Goal: Transaction & Acquisition: Purchase product/service

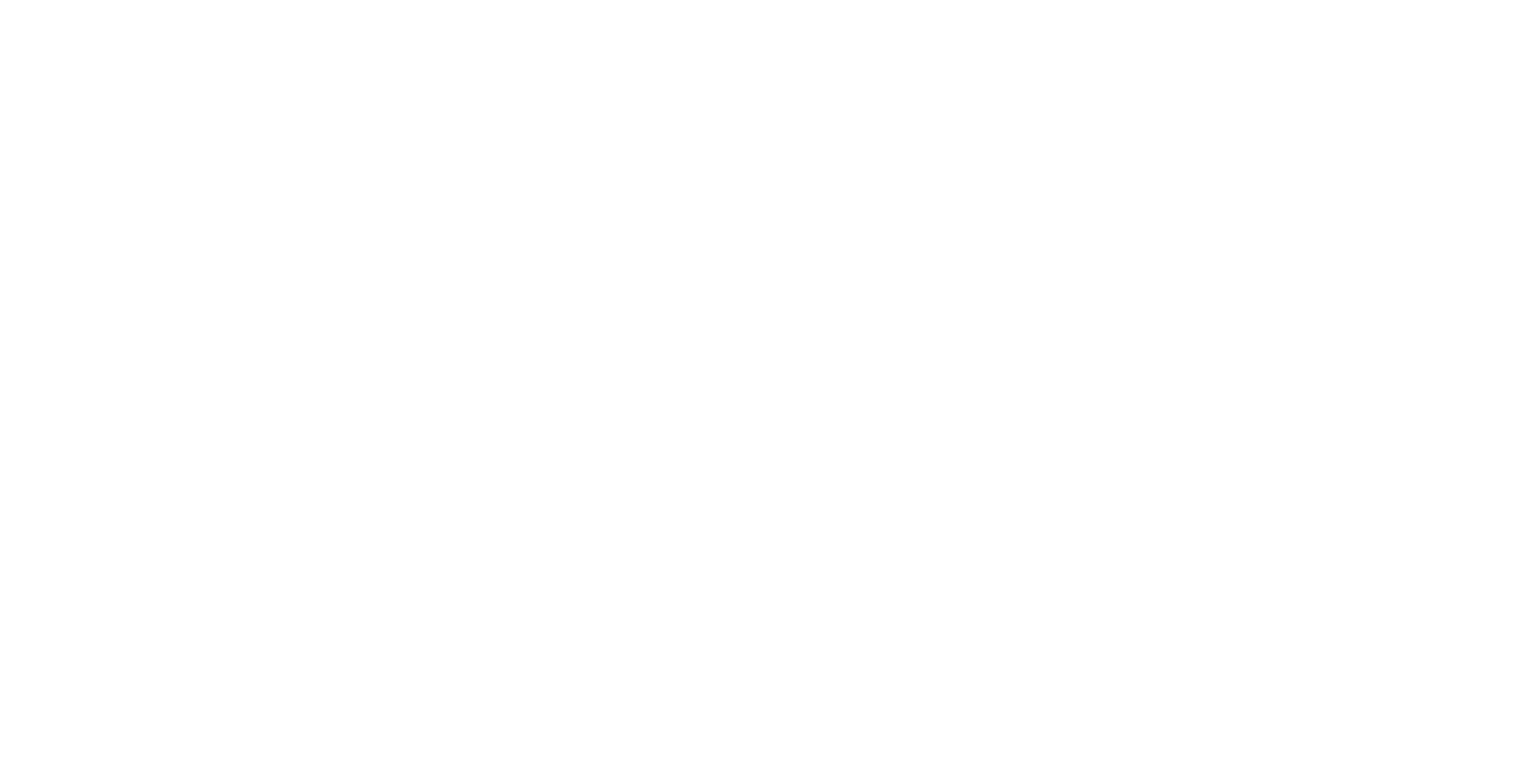
drag, startPoint x: 995, startPoint y: 74, endPoint x: 867, endPoint y: 86, distance: 128.6
click at [867, 86] on div at bounding box center [764, 392] width 1529 height 784
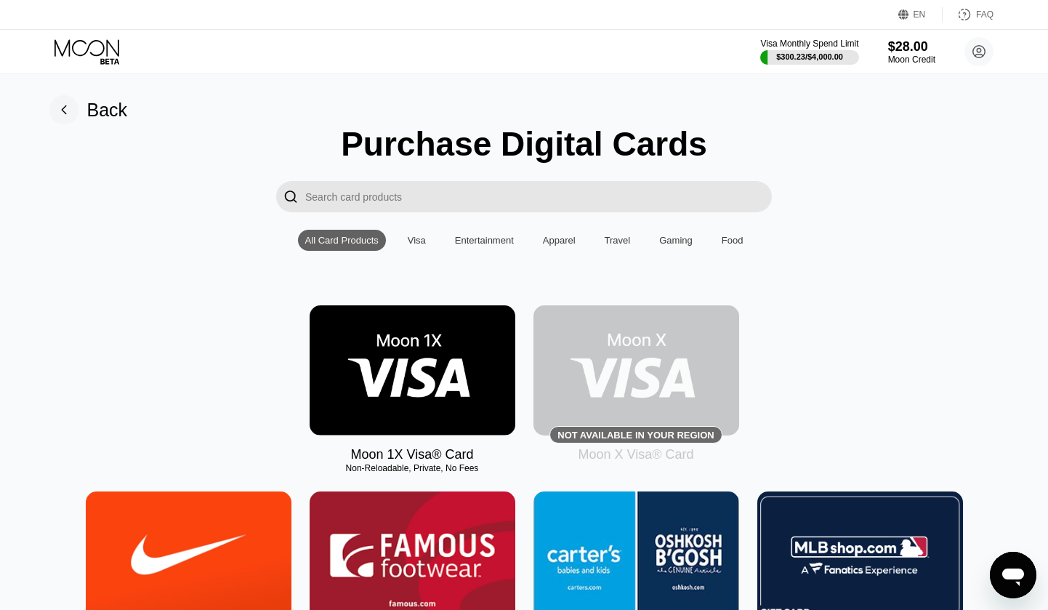
click at [403, 349] on img at bounding box center [413, 370] width 206 height 130
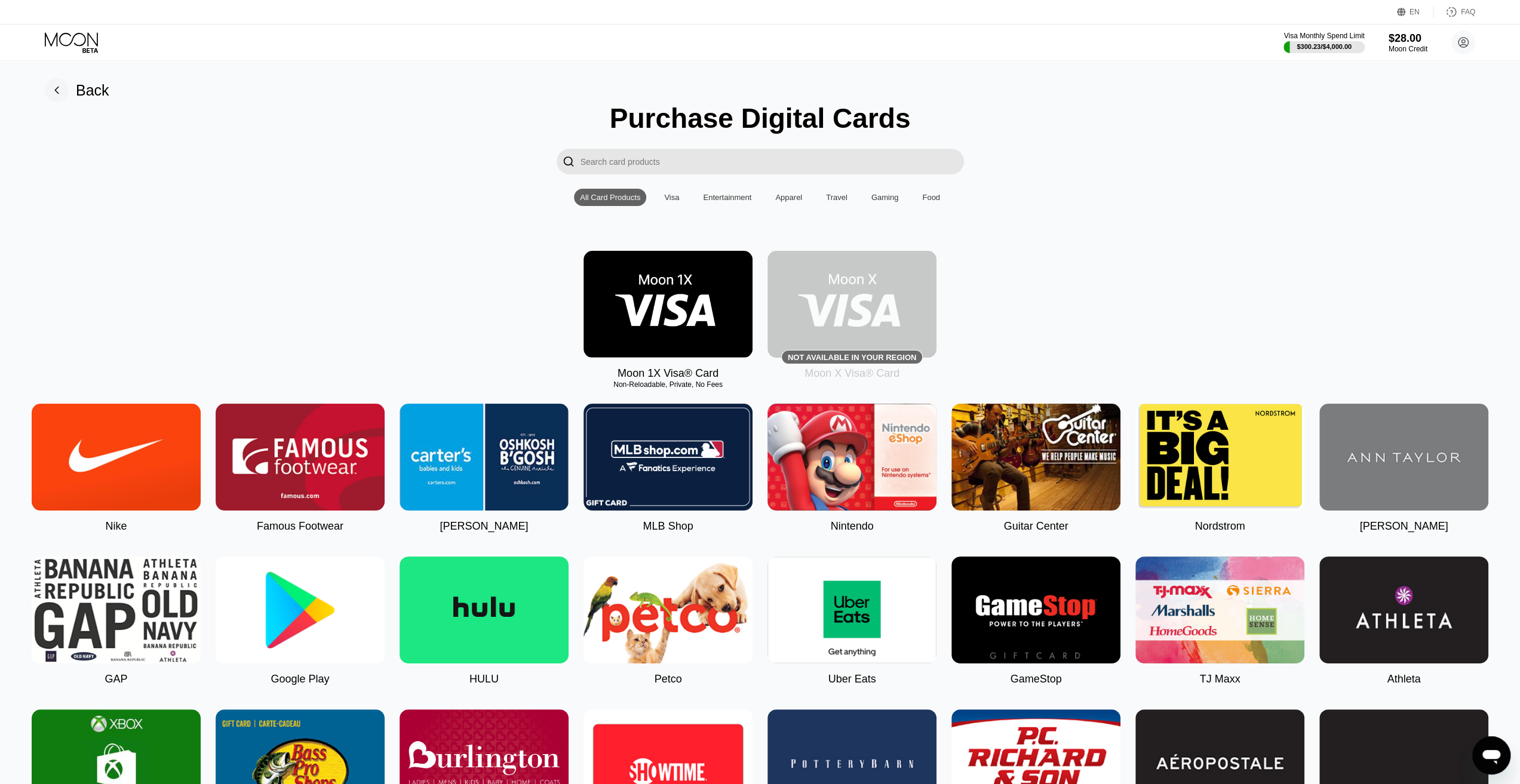
click at [1411, 39] on div "$28.00" at bounding box center [1407, 38] width 39 height 12
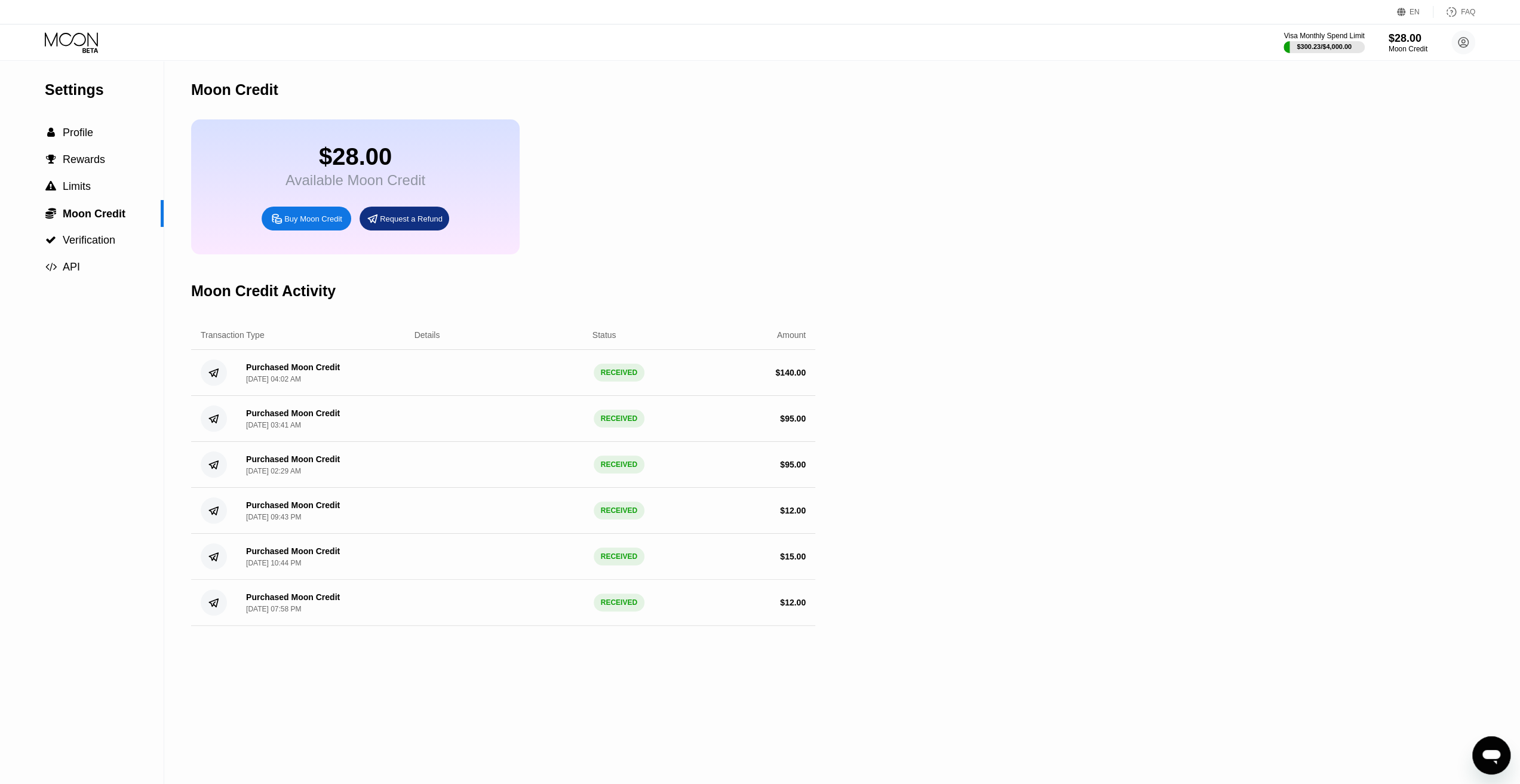
click at [1171, 89] on div "Settings  Profile  Rewards  Limits  Moon Credit  Verification  API Moon C…" at bounding box center [760, 422] width 1520 height 724
drag, startPoint x: 147, startPoint y: 40, endPoint x: 117, endPoint y: 39, distance: 30.0
click at [147, 39] on div "Visa Monthly Spend Limit $300.23 / $4,000.00 $28.00 Moon Credit [GEOGRAPHIC_DAT…" at bounding box center [760, 43] width 1520 height 36
click at [109, 39] on div at bounding box center [81, 42] width 73 height 21
click at [95, 40] on icon at bounding box center [72, 42] width 56 height 21
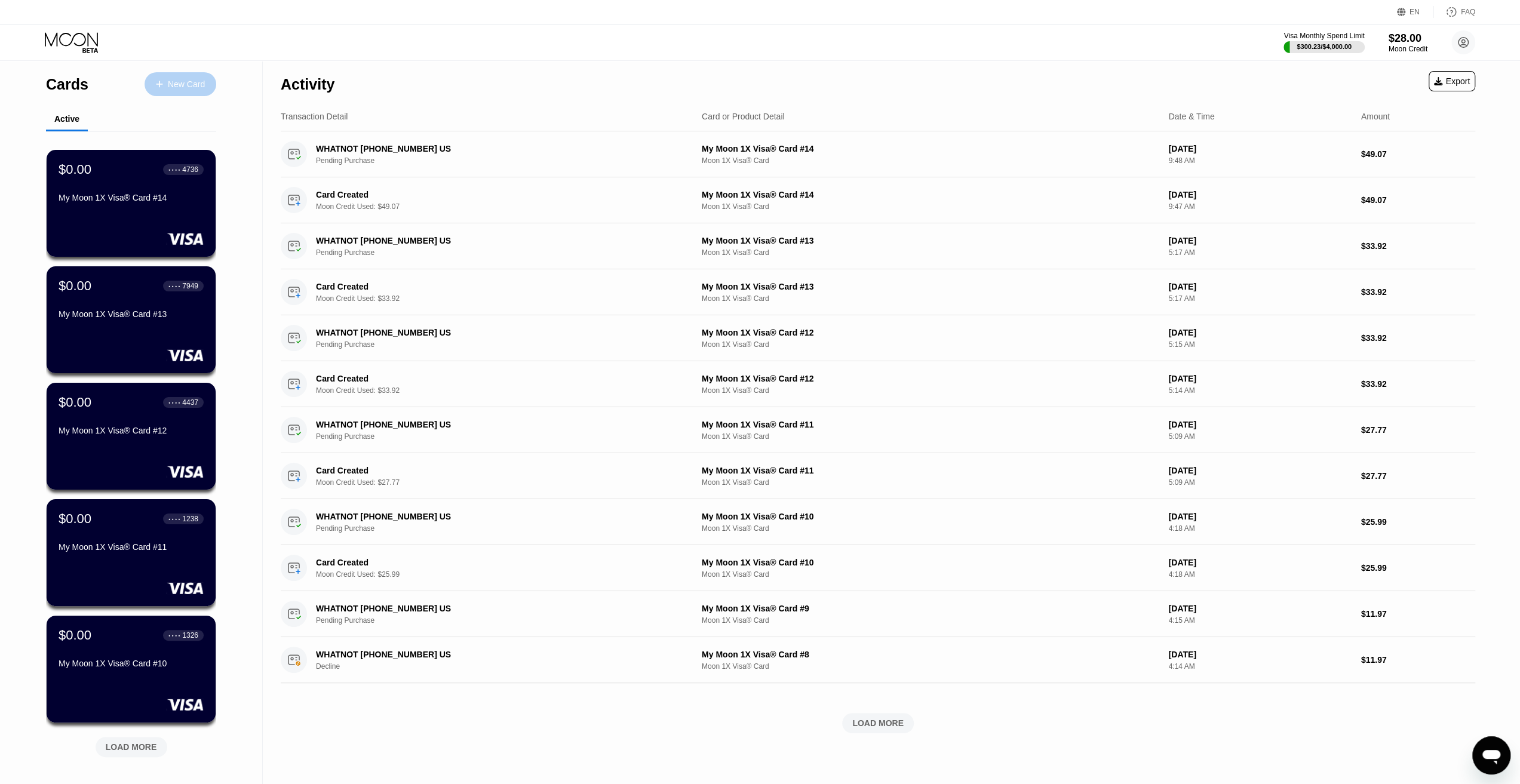
click at [192, 86] on div "New Card" at bounding box center [186, 85] width 37 height 10
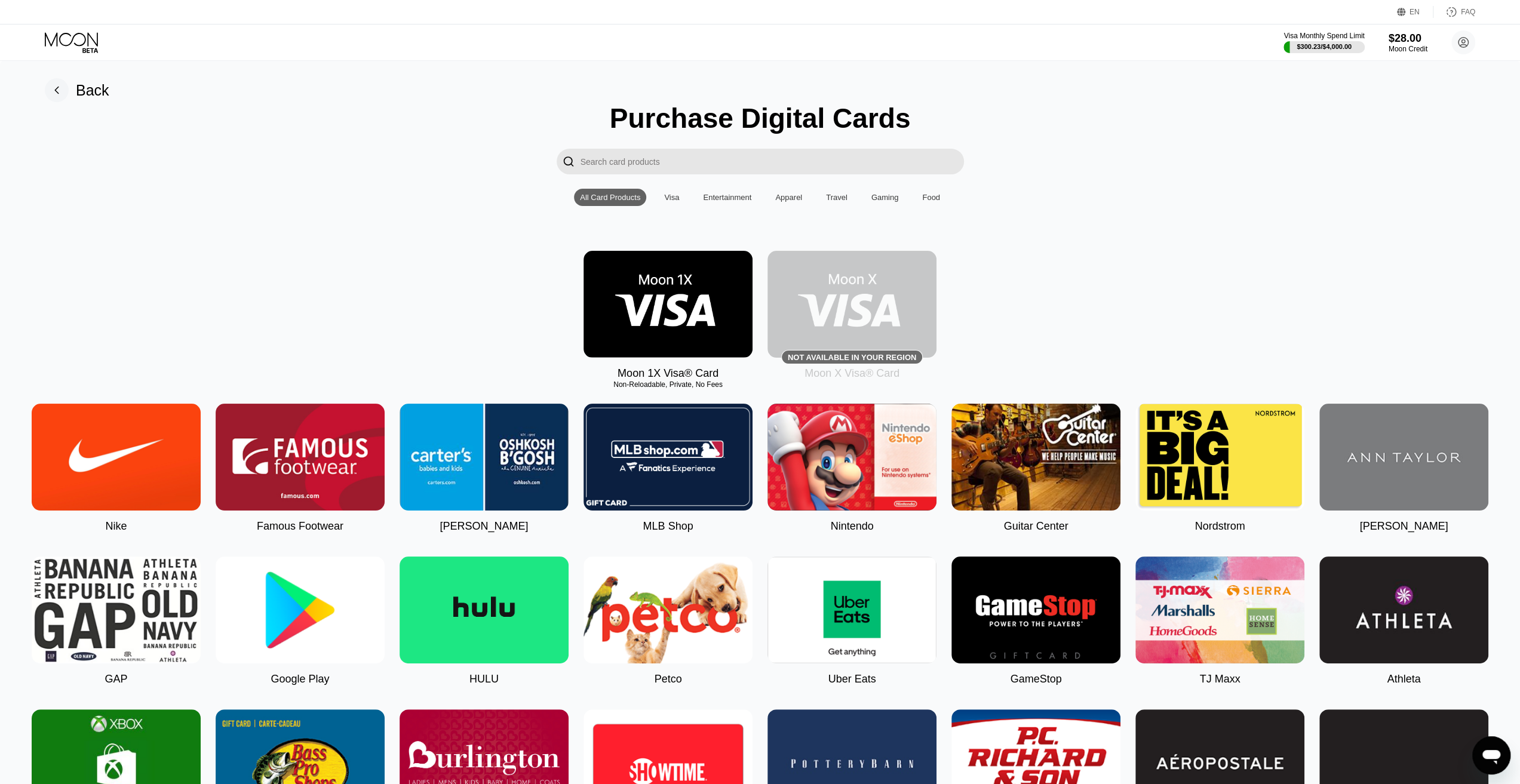
click at [625, 331] on img at bounding box center [668, 304] width 169 height 107
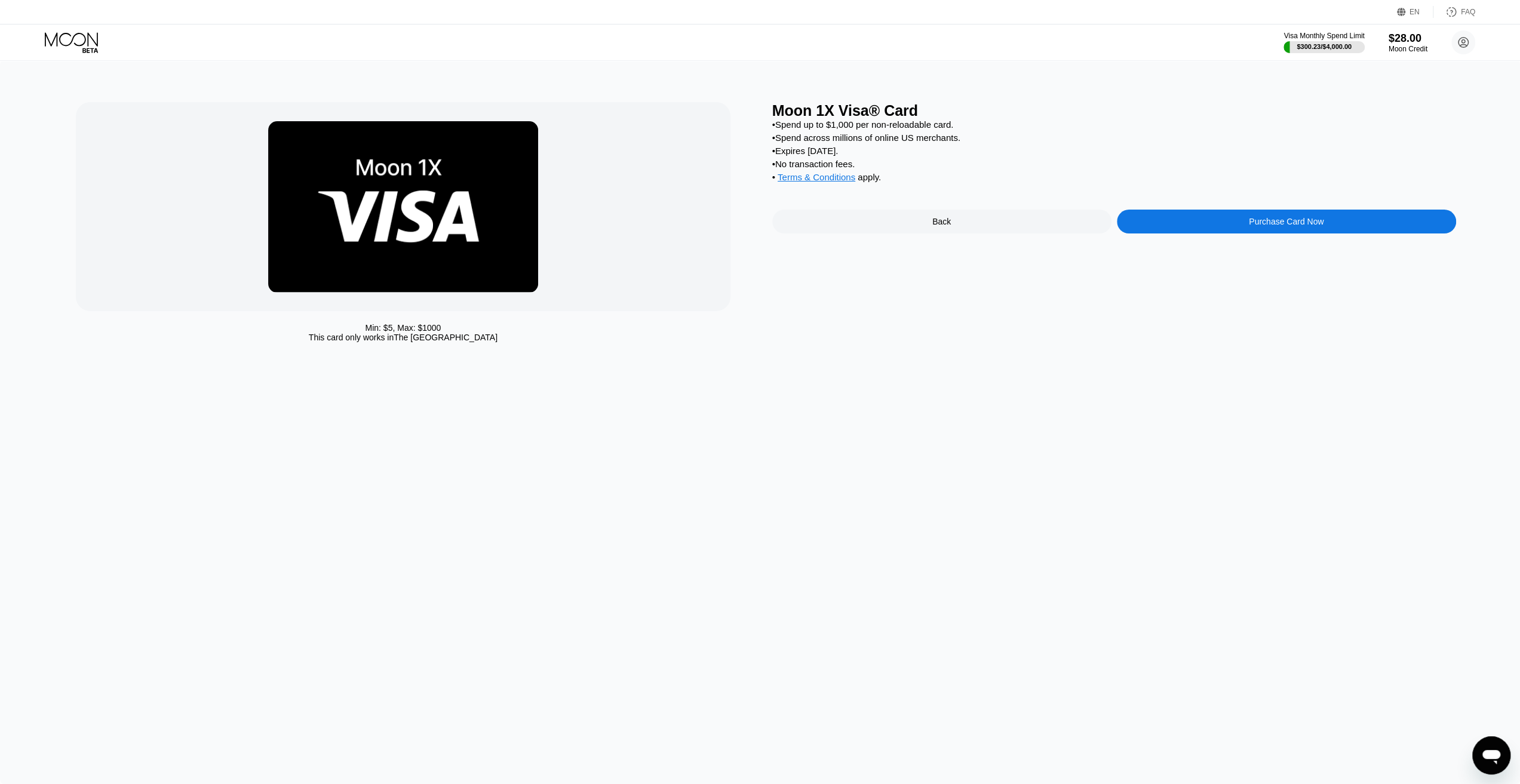
click at [1141, 233] on div "Purchase Card Now" at bounding box center [1287, 221] width 340 height 24
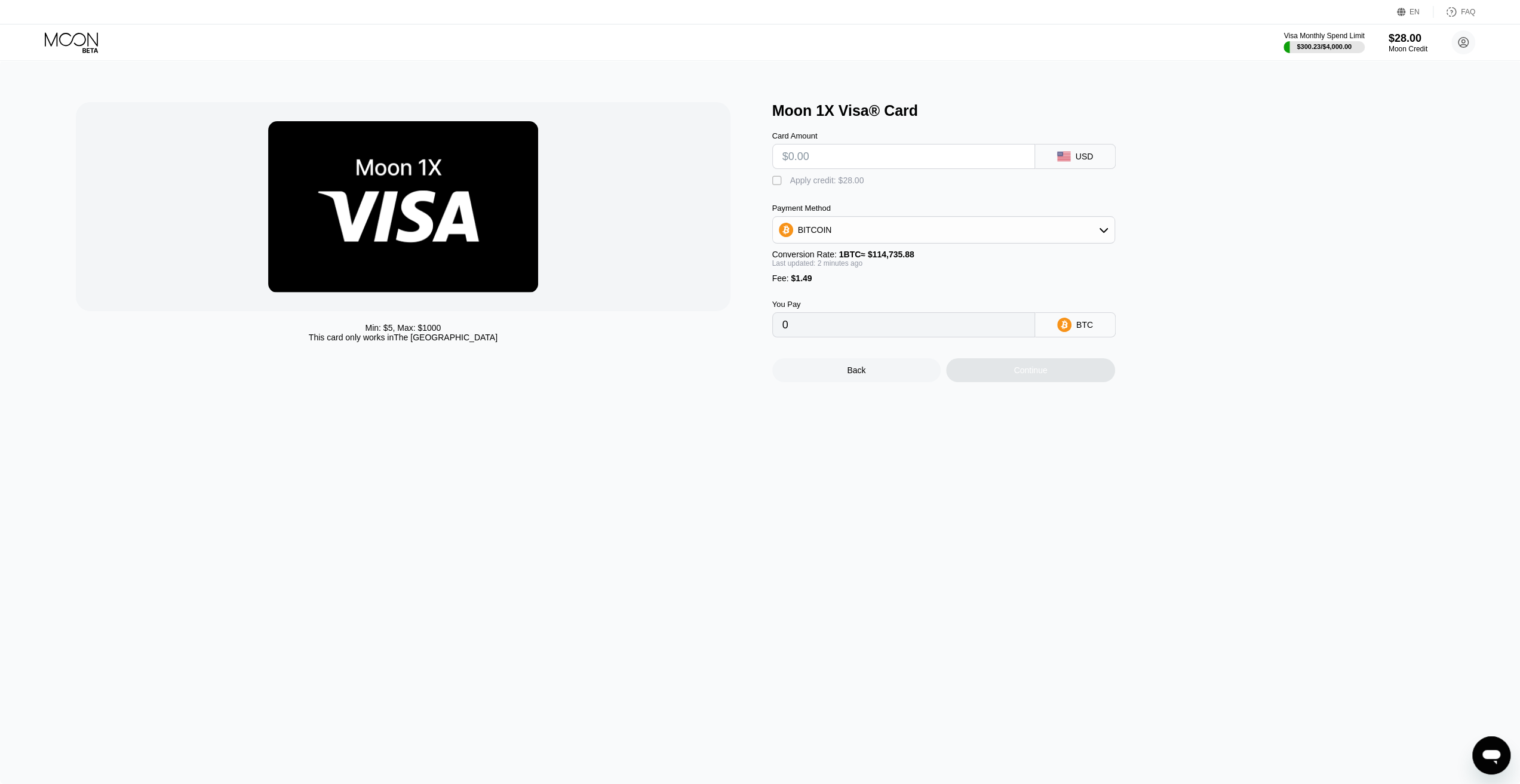
click at [911, 156] on input "text" at bounding box center [903, 156] width 243 height 24
type input "$2"
type input "0.00003042"
type input "$28"
type input "0.00025703"
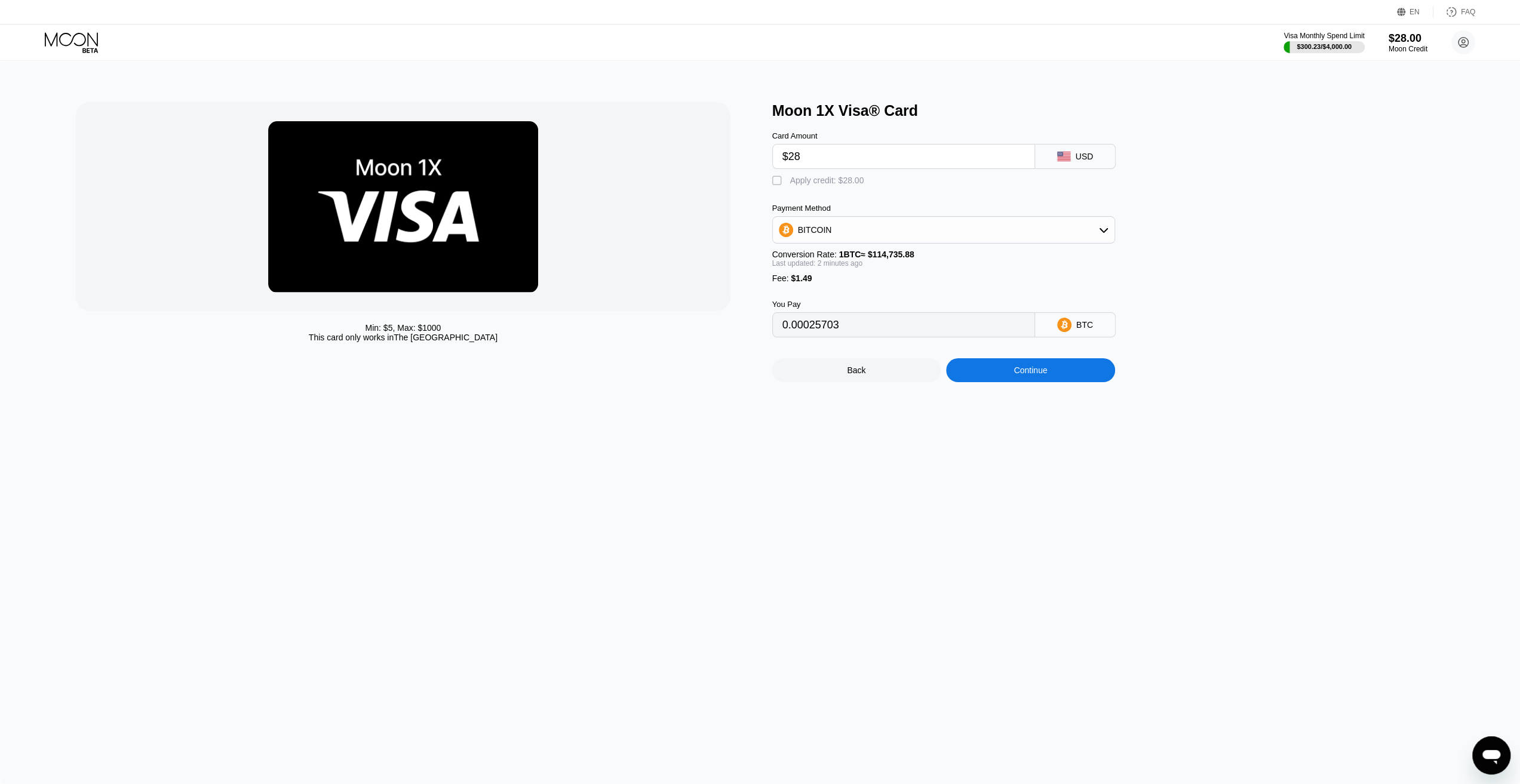
type input "$2"
type input "0.00003042"
type input "$26"
type input "0.00023960"
type input "$2"
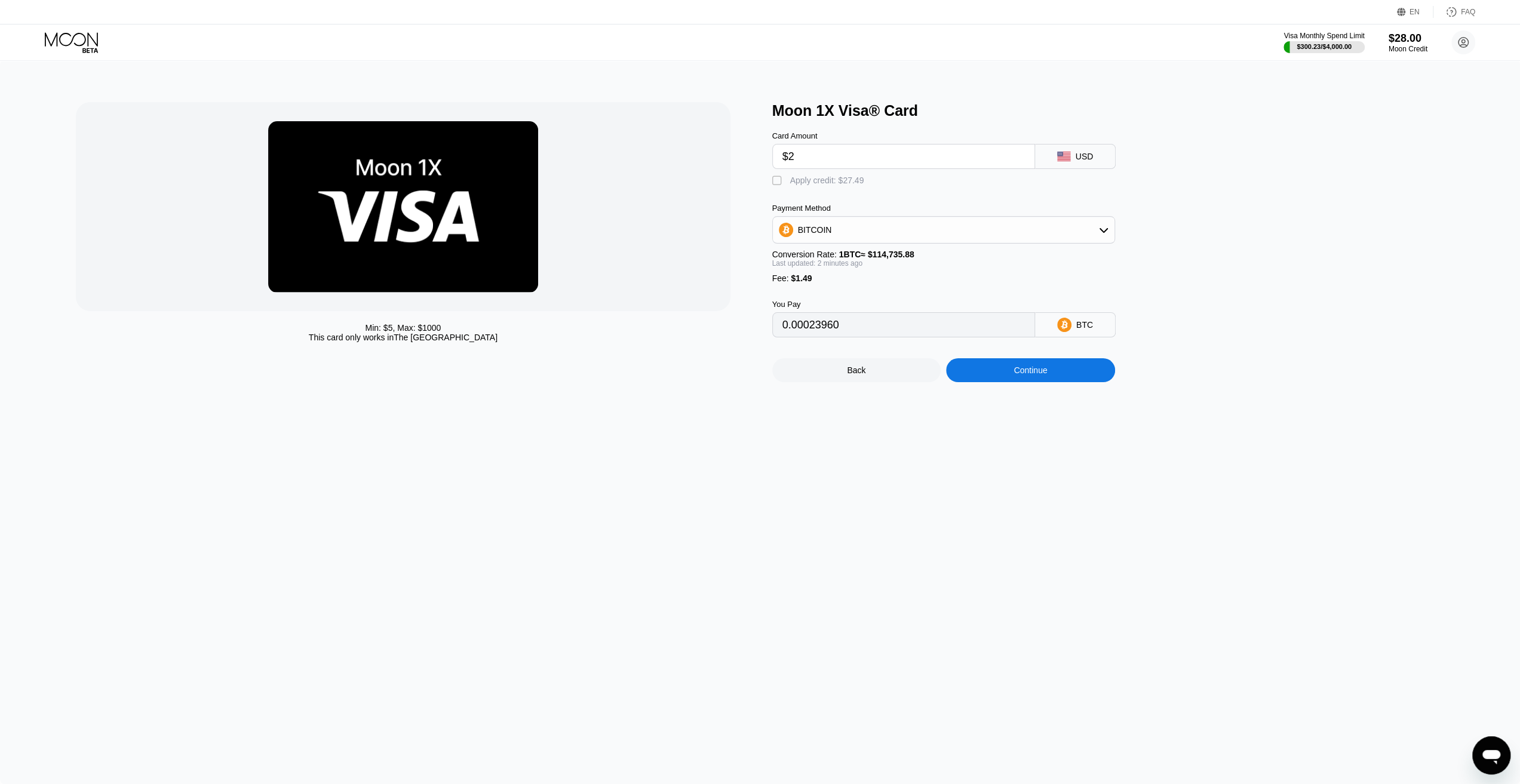
type input "0.00003042"
type input "0"
click at [968, 178] on div " Apply credit: $28.00" at bounding box center [963, 178] width 382 height 18
click at [967, 165] on input "text" at bounding box center [903, 156] width 243 height 24
type input "$2"
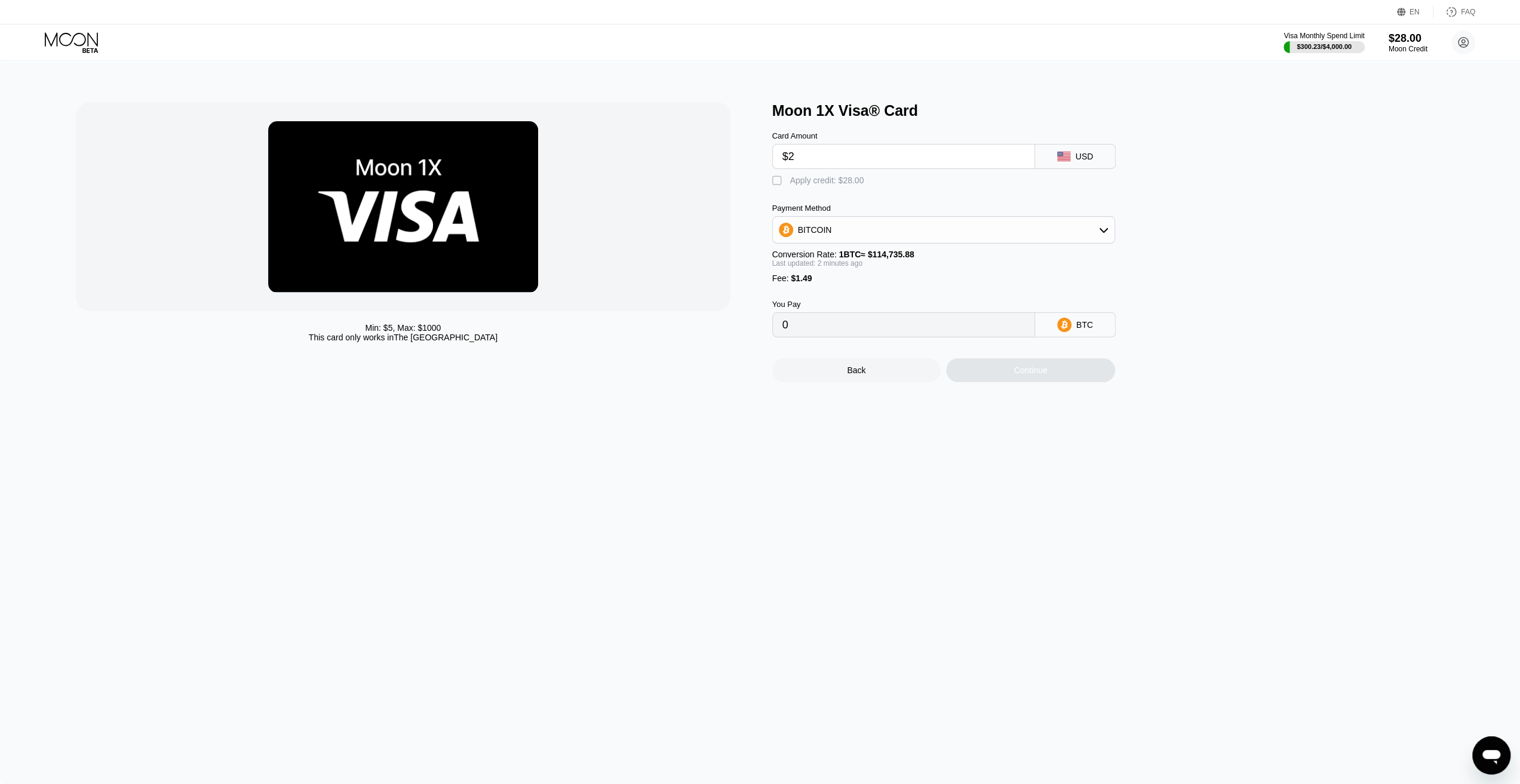
type input "0.00003042"
type input "$26"
type input "0.00023960"
type input "$2"
type input "0.00003042"
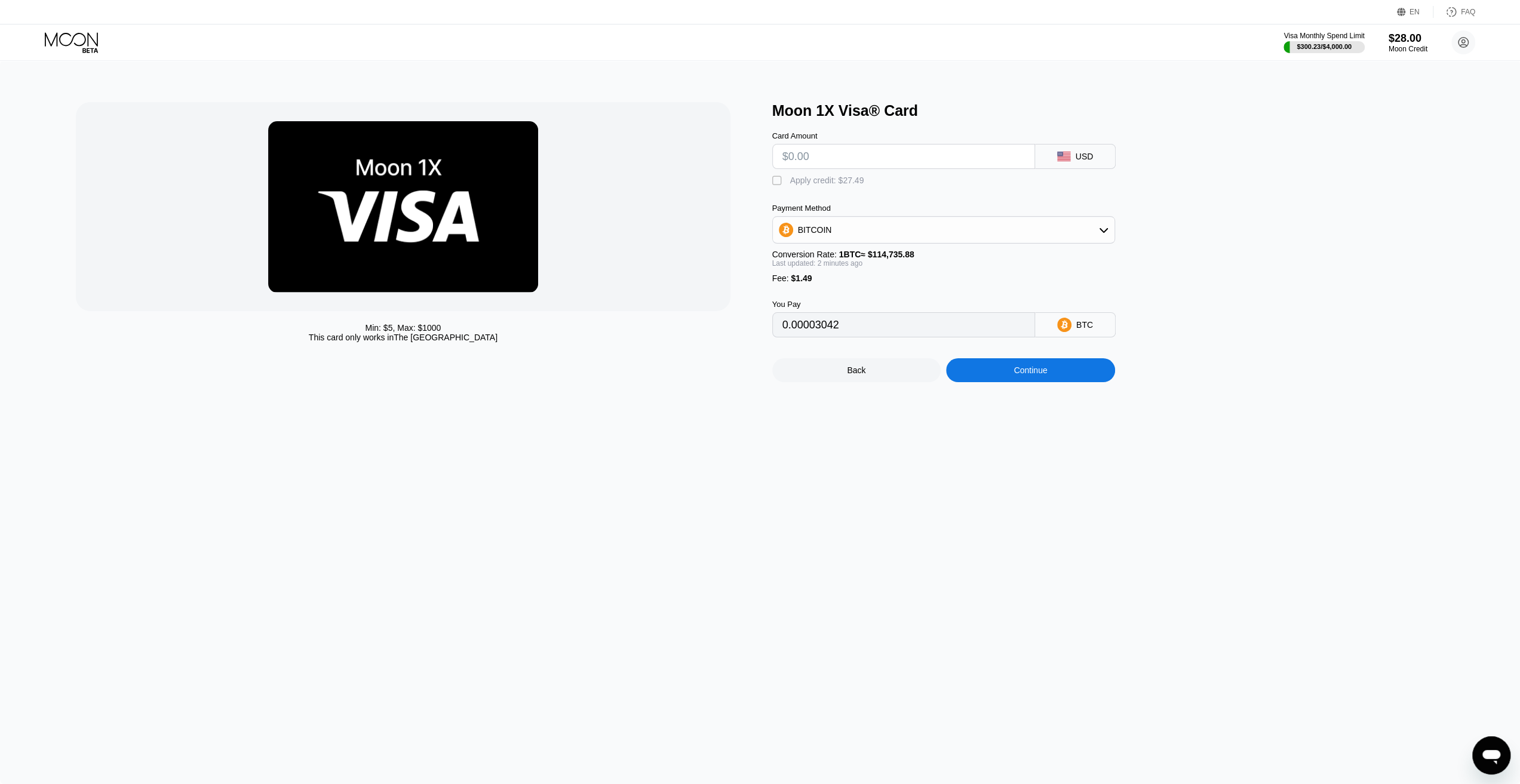
type input "0"
click at [1400, 48] on div "Moon Credit" at bounding box center [1407, 48] width 39 height 8
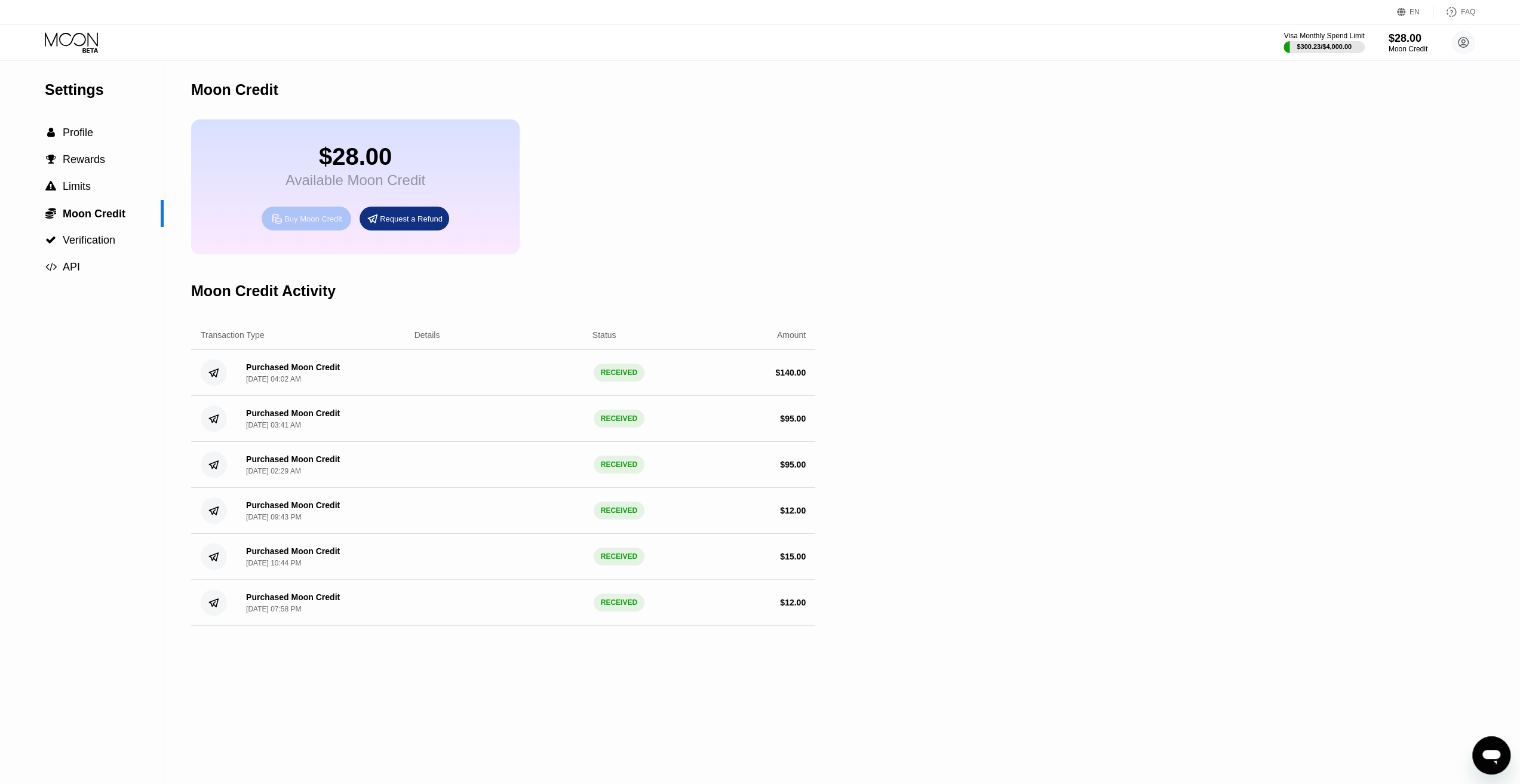
click at [312, 219] on div "Buy Moon Credit" at bounding box center [306, 218] width 90 height 24
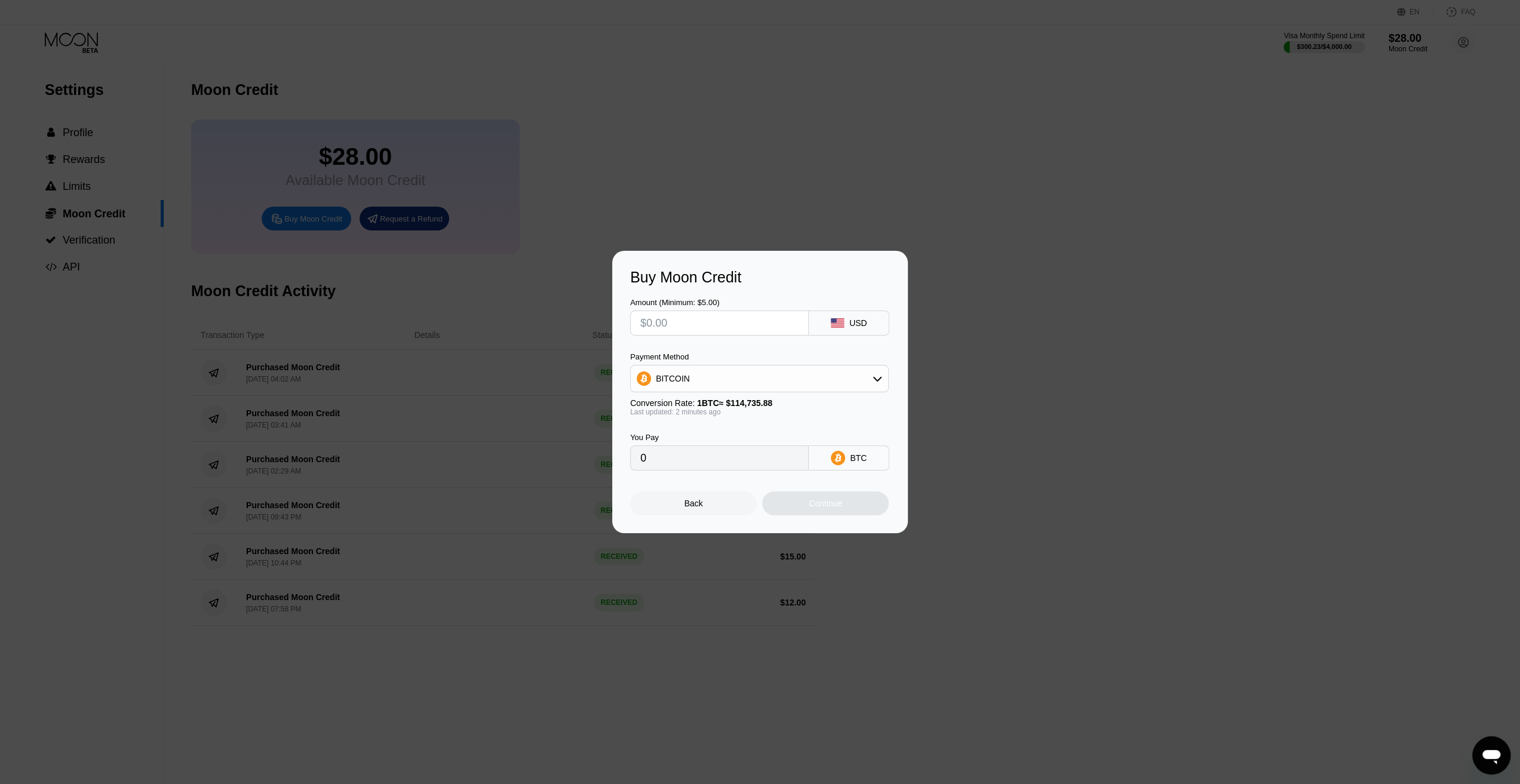
click at [670, 317] on input "text" at bounding box center [719, 323] width 159 height 24
click at [672, 302] on div "Amount (Minimum: $5.00)" at bounding box center [719, 302] width 178 height 9
click at [677, 322] on input "text" at bounding box center [719, 323] width 159 height 24
type input "$1"
type input "0.00000872"
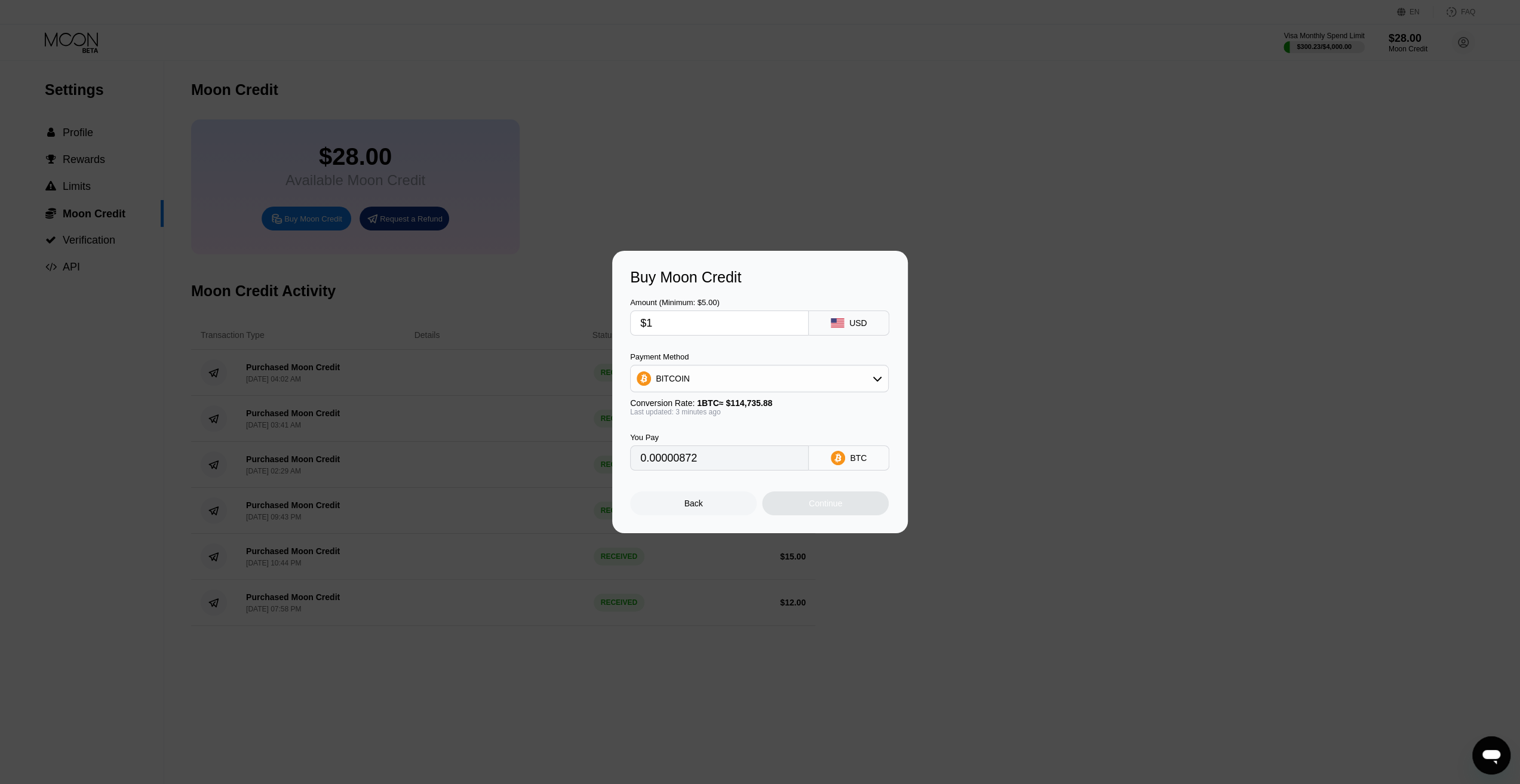
type input "$18"
type input "0.00015690"
type input "$1"
type input "0.00000872"
type input "$10"
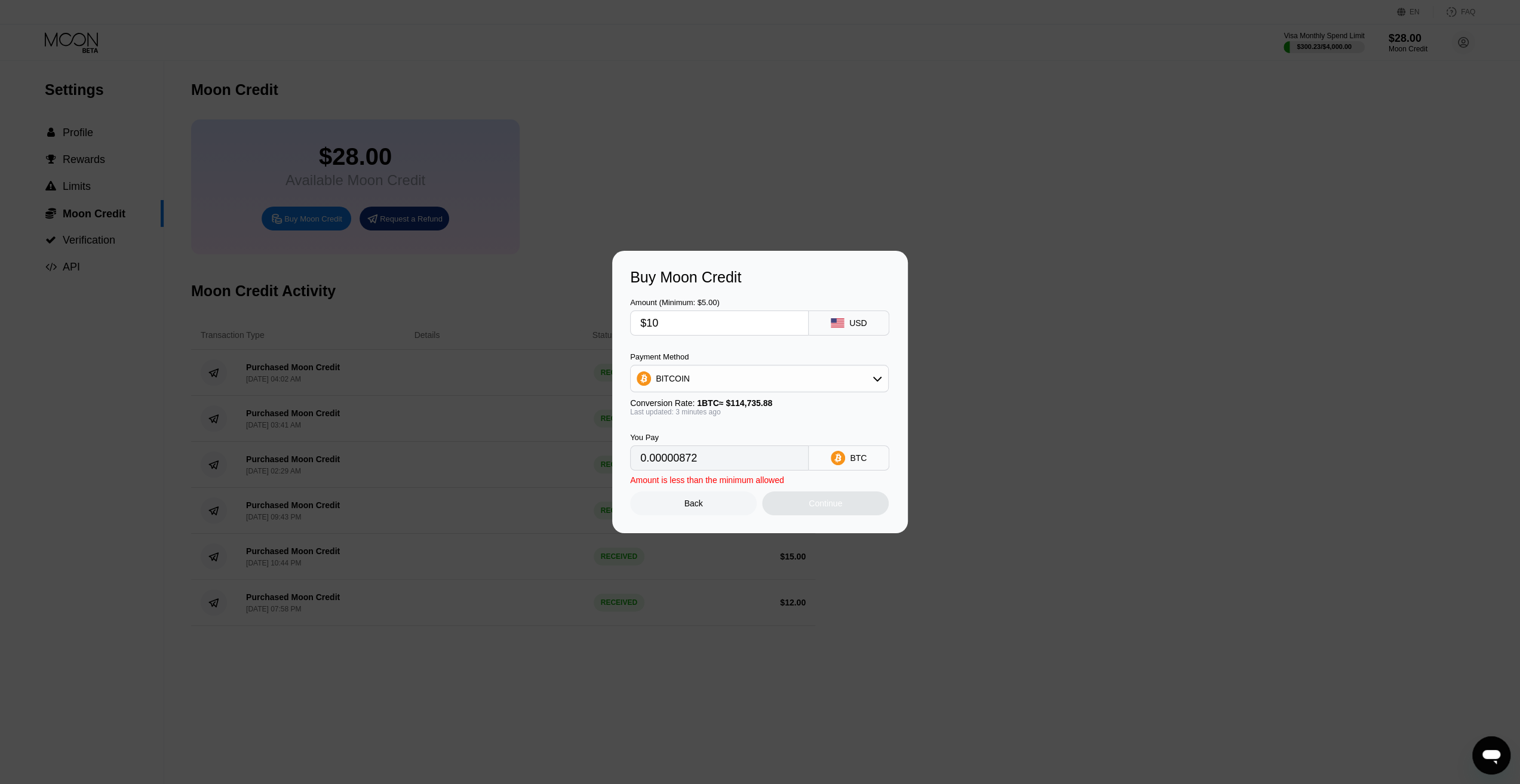
type input "0.00008717"
type input "$1"
type input "0.00000872"
type input "$19"
type input "0.00016561"
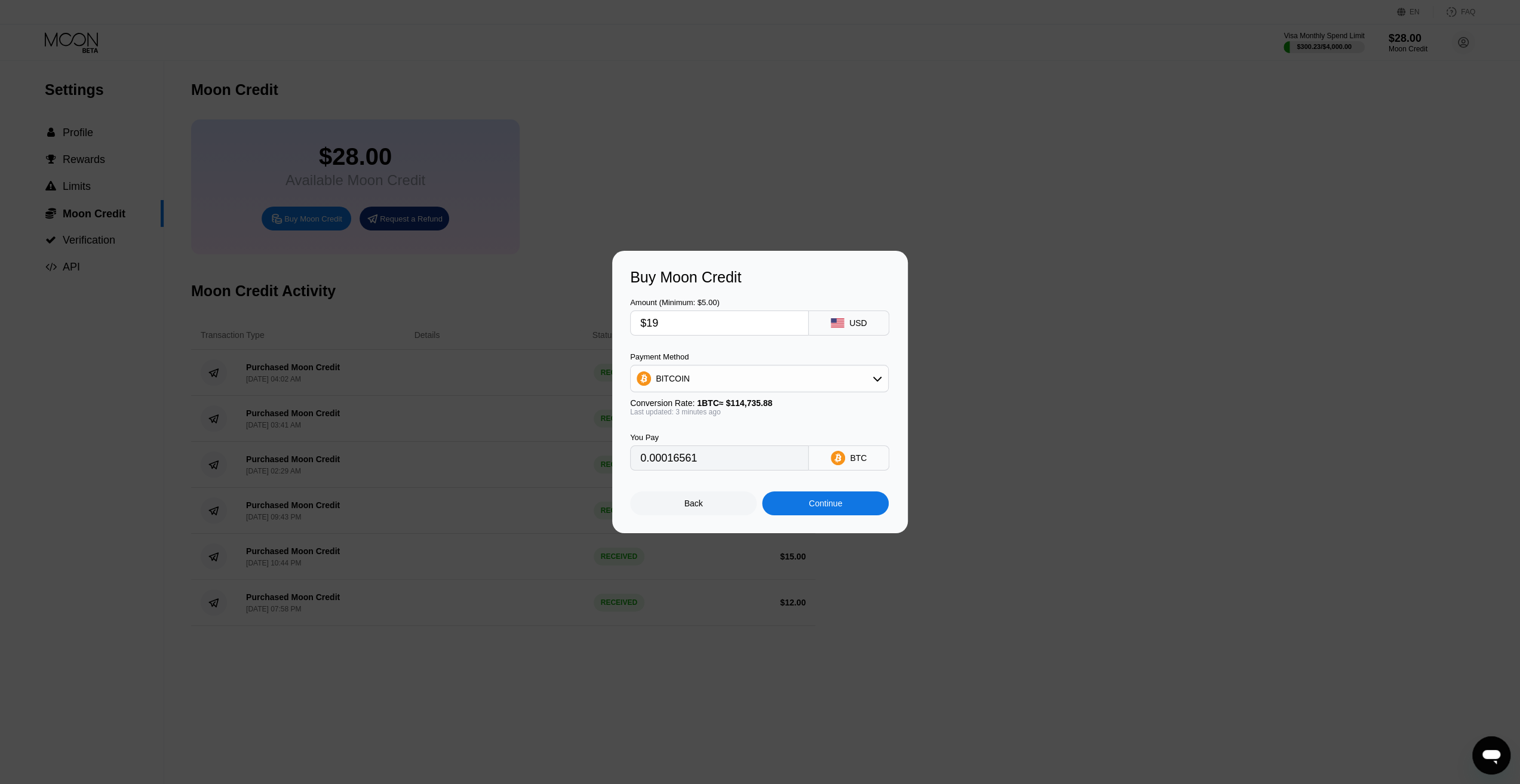
type input "$19"
click at [823, 514] on div "Continue" at bounding box center [825, 503] width 127 height 24
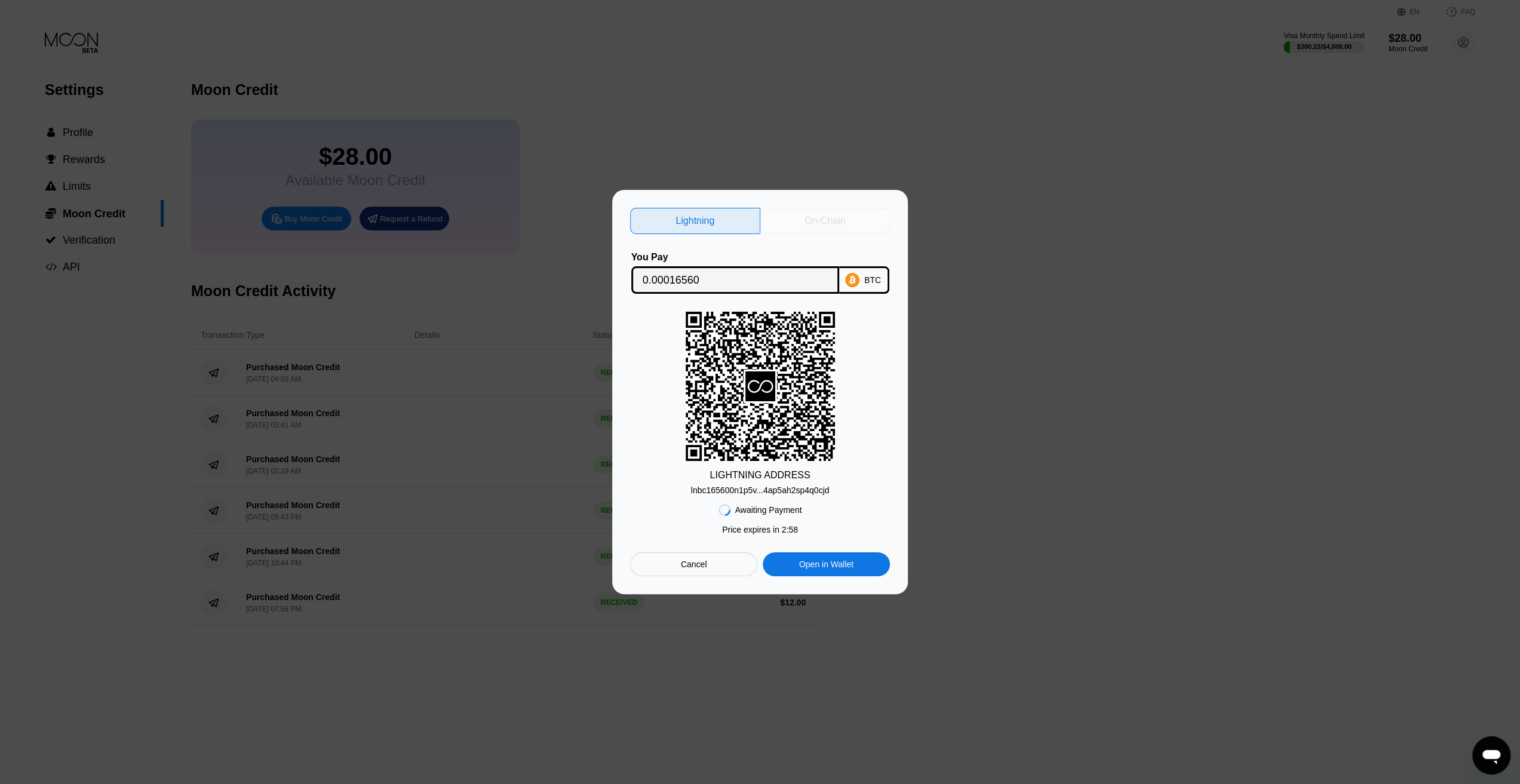
click at [815, 217] on div "On-Chain" at bounding box center [825, 221] width 40 height 12
